Goal: Communication & Community: Participate in discussion

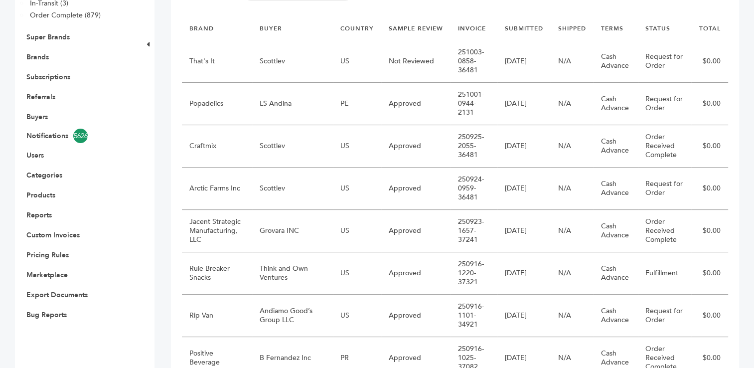
scroll to position [231, 0]
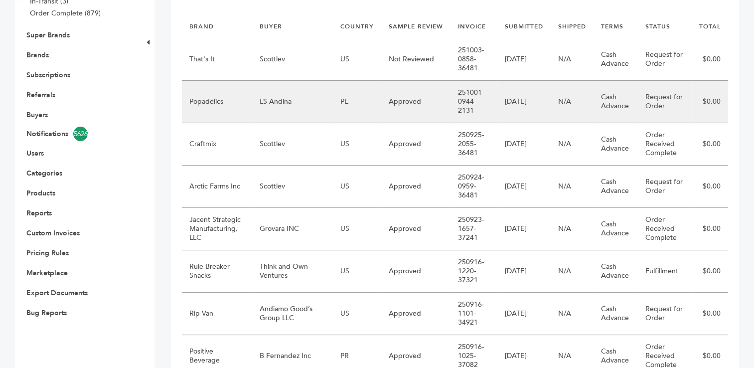
click at [310, 103] on td "LS Andina" at bounding box center [292, 102] width 81 height 42
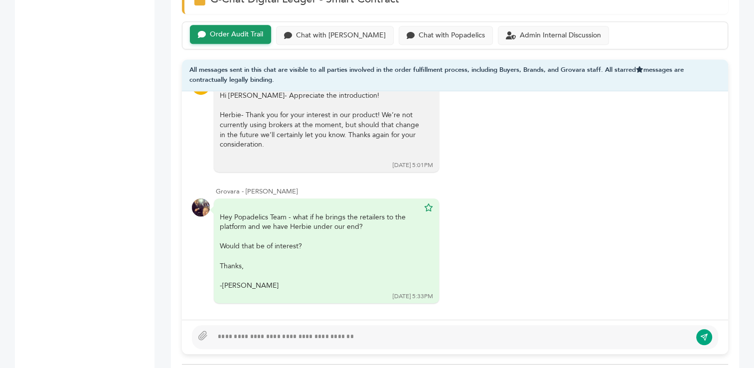
scroll to position [728, 0]
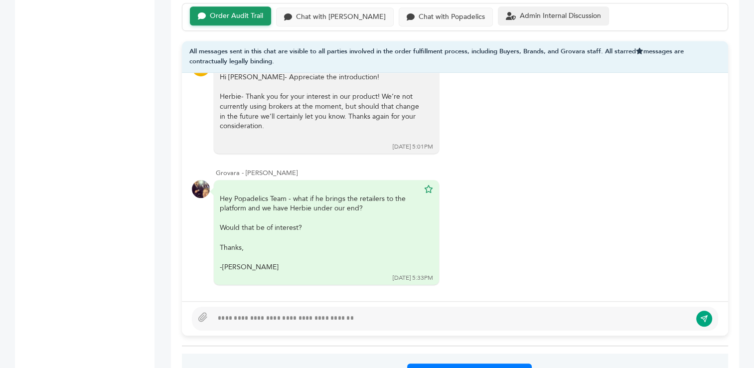
click at [520, 12] on div "Admin Internal Discussion" at bounding box center [560, 16] width 81 height 8
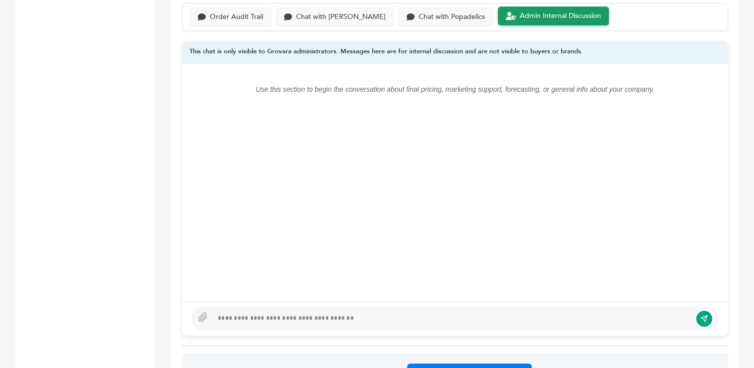
click at [431, 317] on div at bounding box center [452, 319] width 479 height 12
type textarea "**********"
click at [701, 316] on icon "submit" at bounding box center [705, 318] width 8 height 8
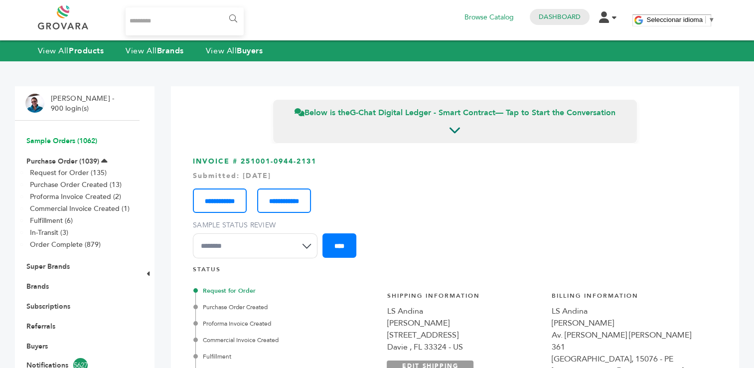
click at [54, 138] on link "Sample Orders (1062)" at bounding box center [61, 140] width 71 height 9
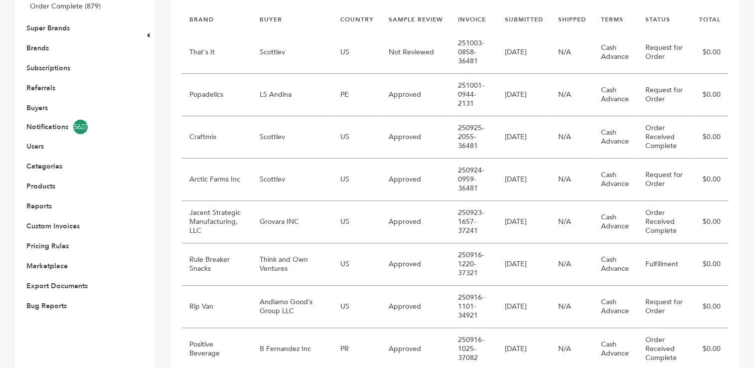
scroll to position [240, 0]
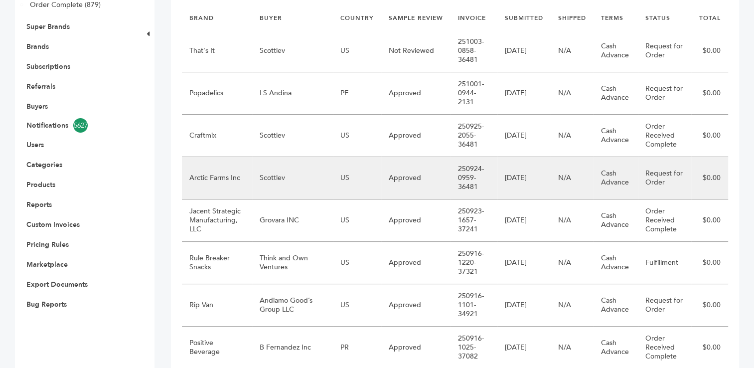
click at [297, 174] on td "Scottlev" at bounding box center [292, 178] width 81 height 42
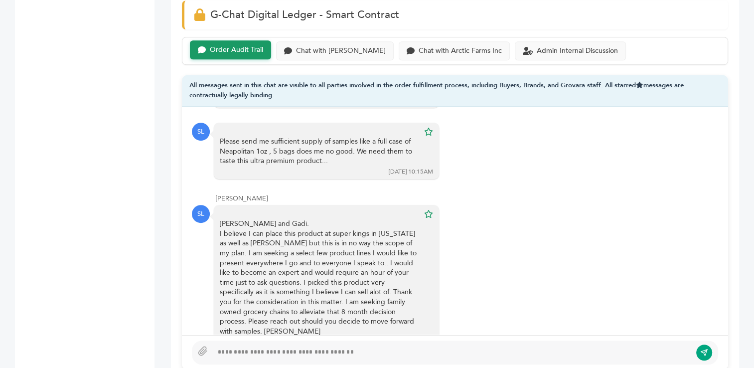
scroll to position [686, 0]
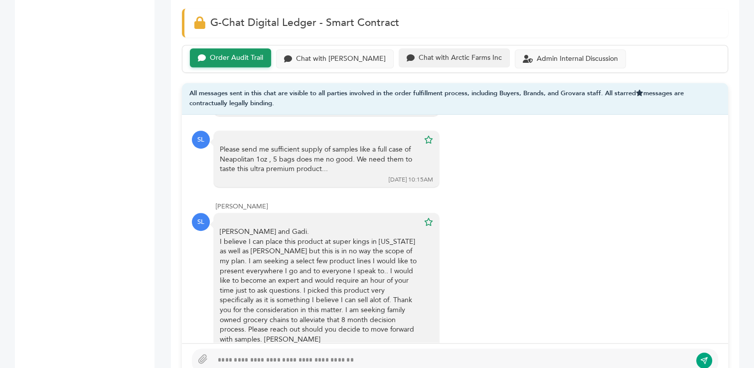
click at [419, 55] on div "Chat with Arctic Farms Inc" at bounding box center [460, 58] width 83 height 8
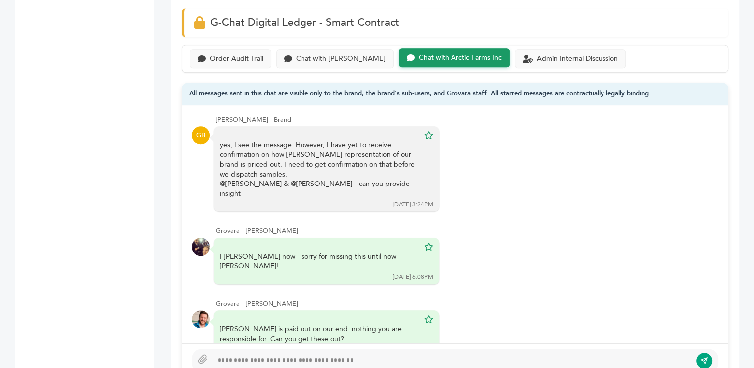
scroll to position [76, 0]
click at [253, 359] on div at bounding box center [452, 360] width 479 height 12
type textarea "**********"
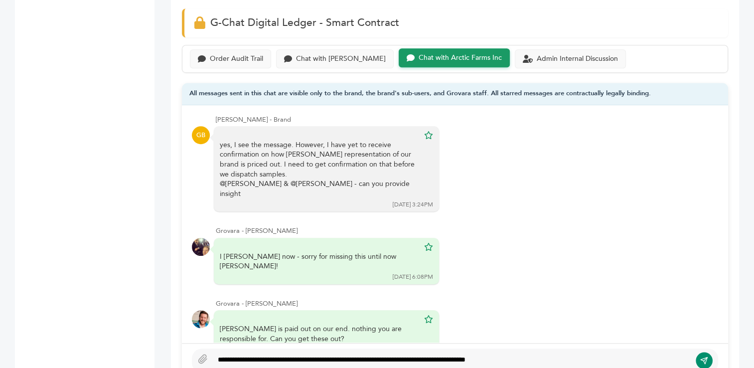
click at [703, 361] on icon "submit" at bounding box center [705, 360] width 8 height 8
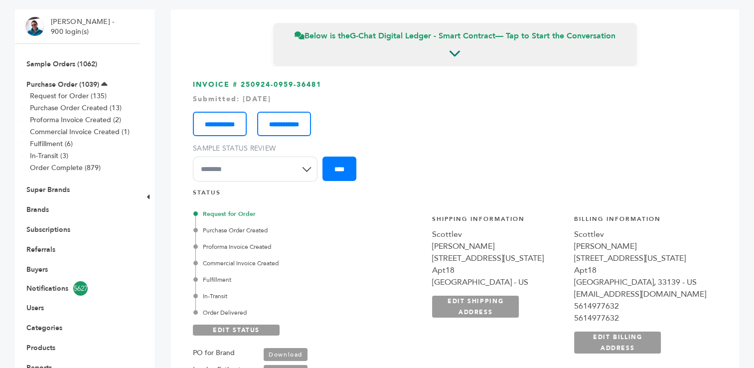
scroll to position [0, 0]
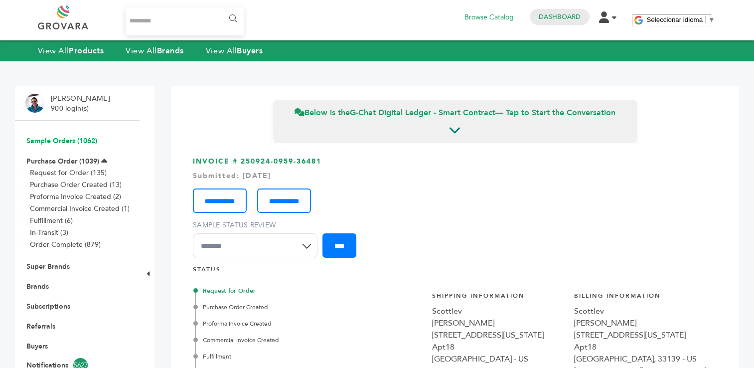
click at [66, 141] on link "Sample Orders (1062)" at bounding box center [61, 140] width 71 height 9
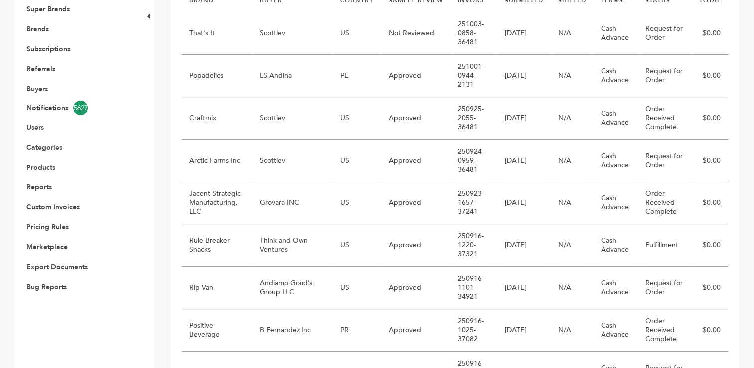
scroll to position [273, 0]
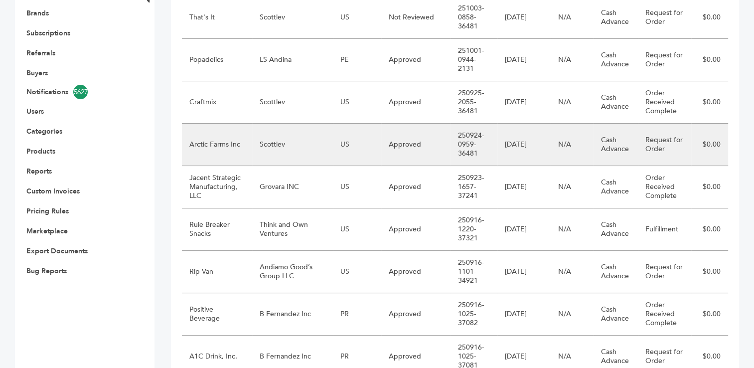
click at [275, 135] on td "Scottlev" at bounding box center [292, 145] width 81 height 42
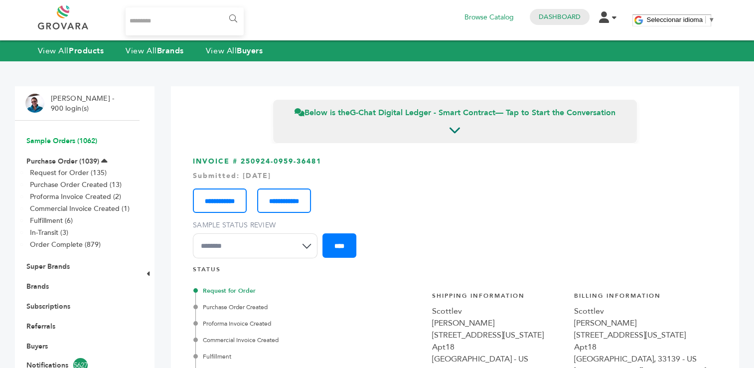
click at [59, 139] on link "Sample Orders (1062)" at bounding box center [61, 140] width 71 height 9
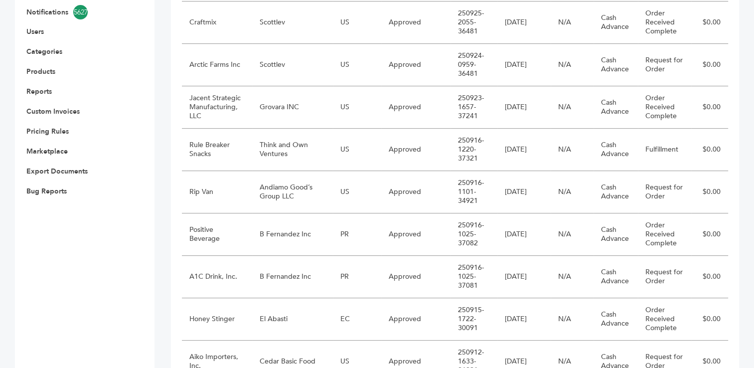
scroll to position [355, 0]
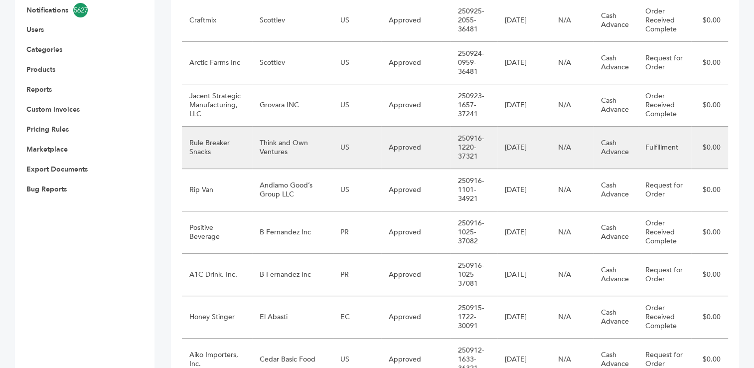
click at [290, 138] on td "Think and Own Ventures" at bounding box center [292, 148] width 81 height 42
